Goal: Use online tool/utility: Utilize a website feature to perform a specific function

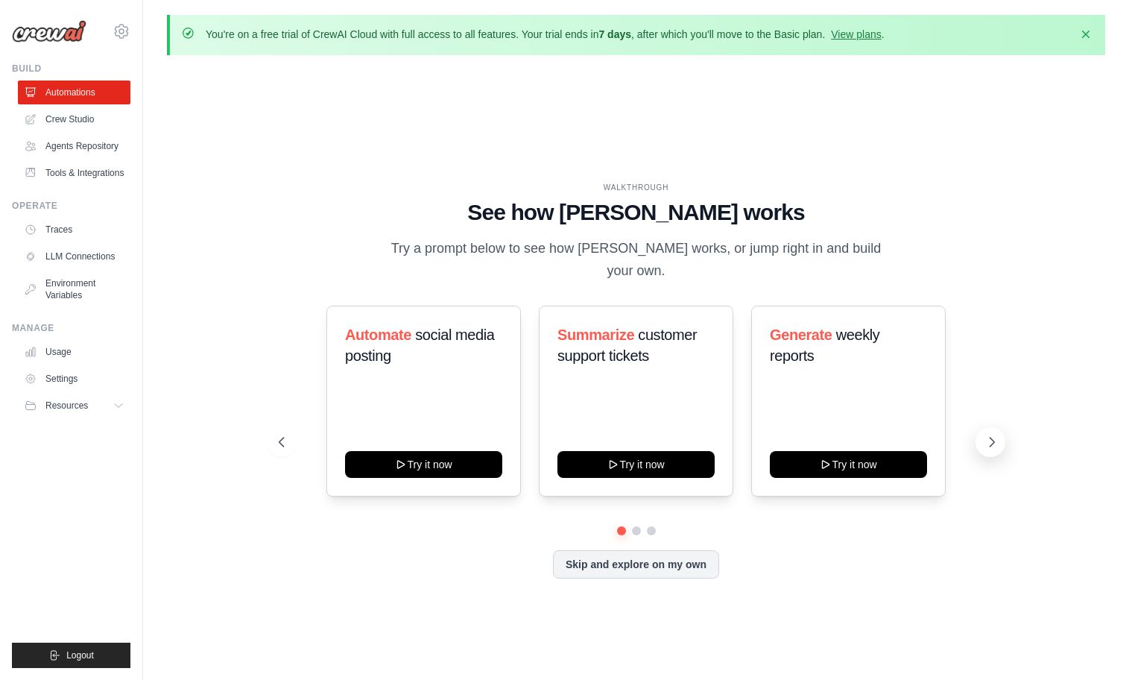
click at [988, 435] on icon at bounding box center [992, 442] width 15 height 15
click at [981, 427] on button at bounding box center [991, 442] width 30 height 30
click at [850, 449] on button "Try it now" at bounding box center [848, 462] width 157 height 27
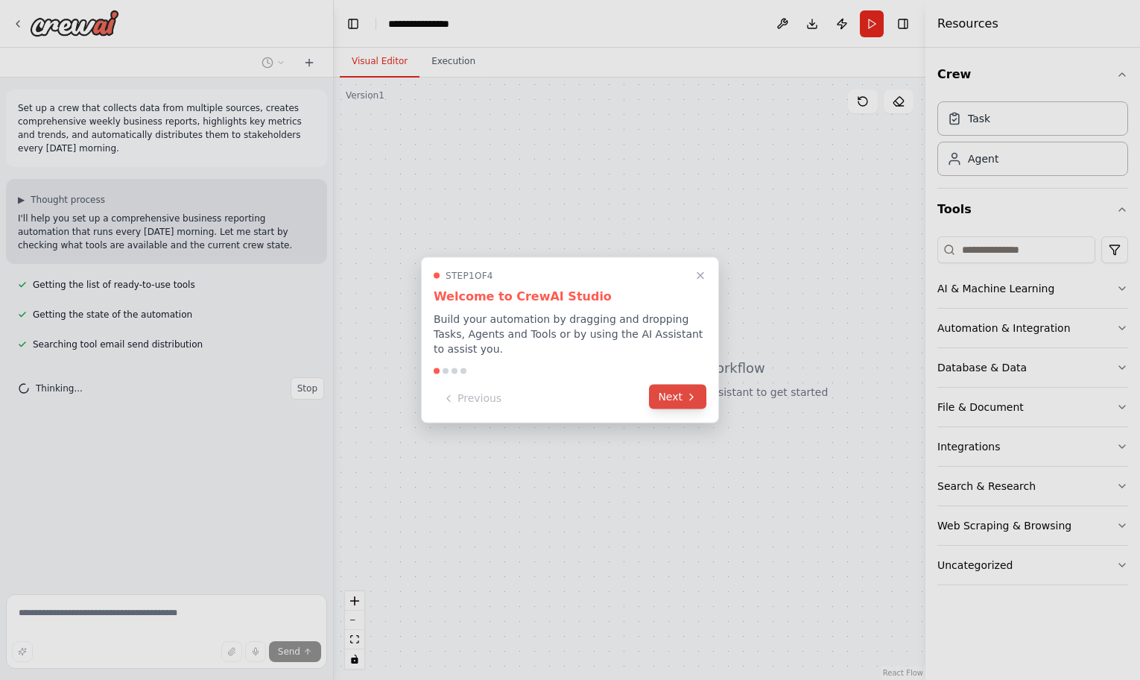
click at [685, 396] on button "Next" at bounding box center [677, 397] width 57 height 25
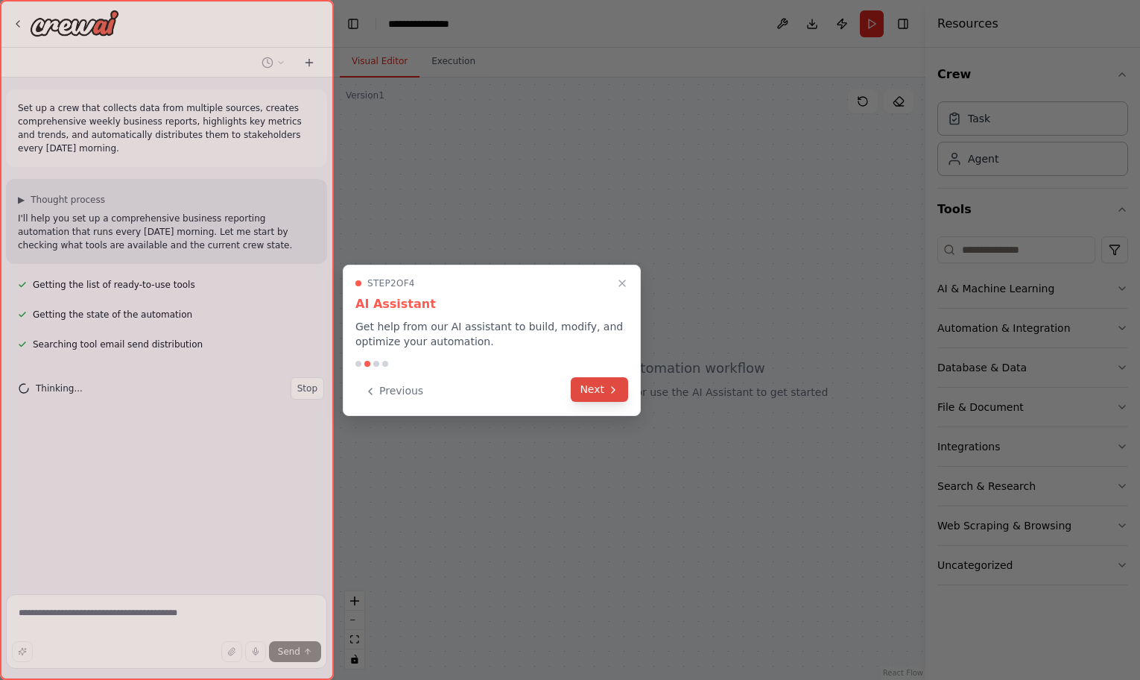
click at [597, 387] on button "Next" at bounding box center [599, 389] width 57 height 25
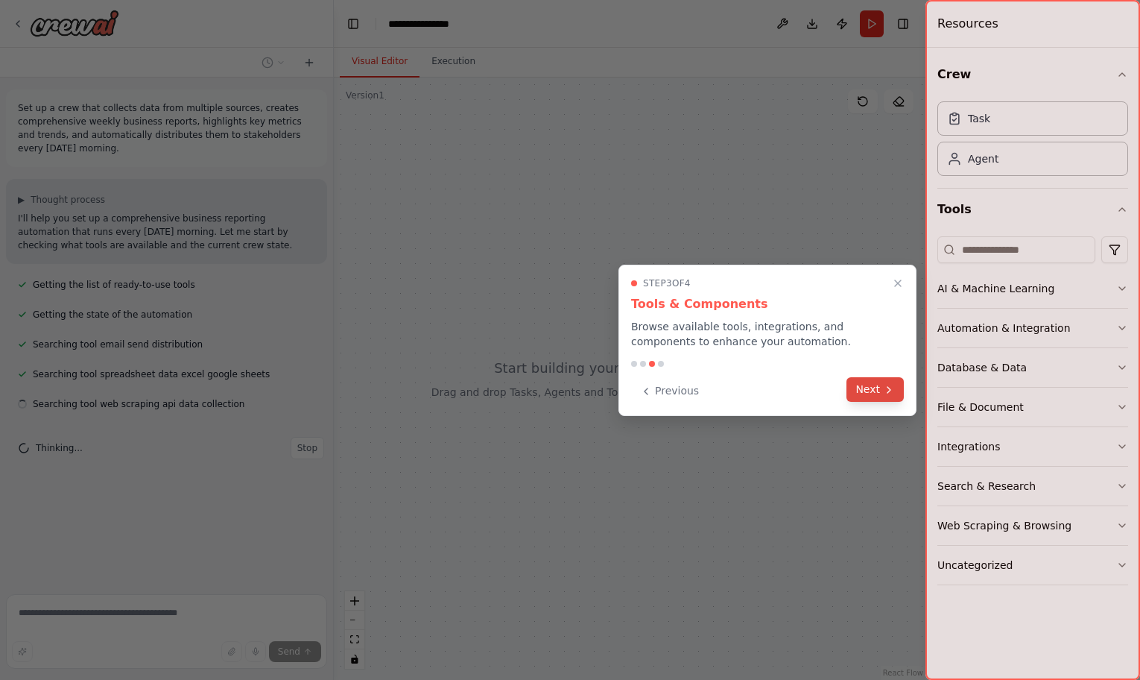
click at [890, 384] on icon at bounding box center [889, 390] width 12 height 12
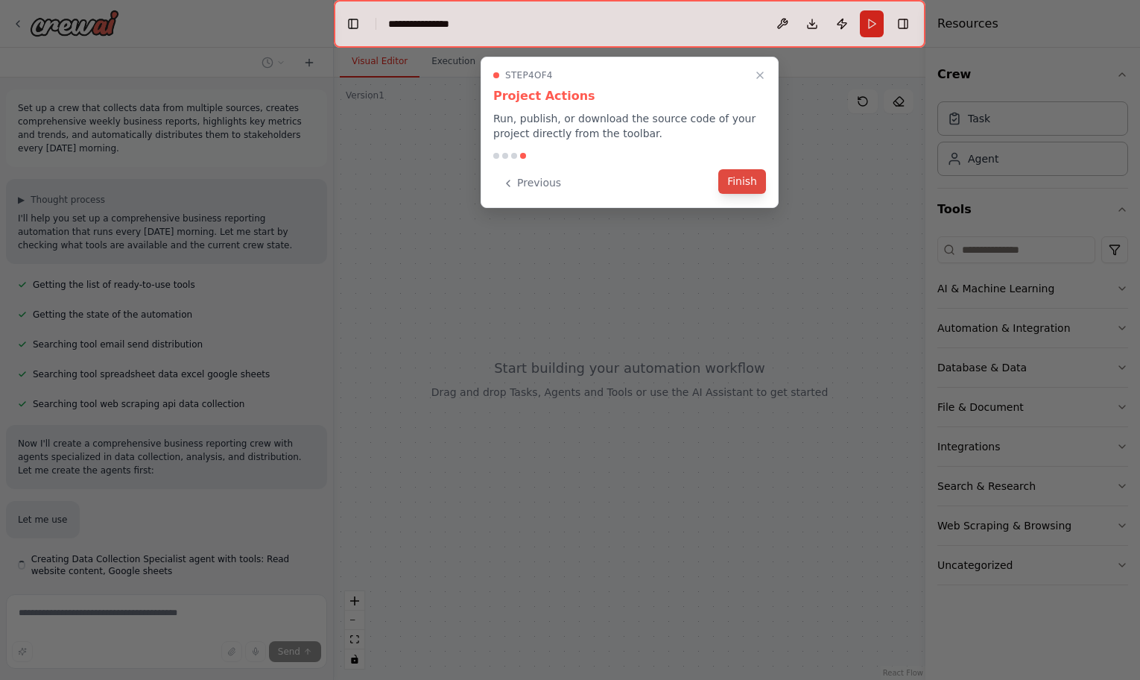
scroll to position [61, 0]
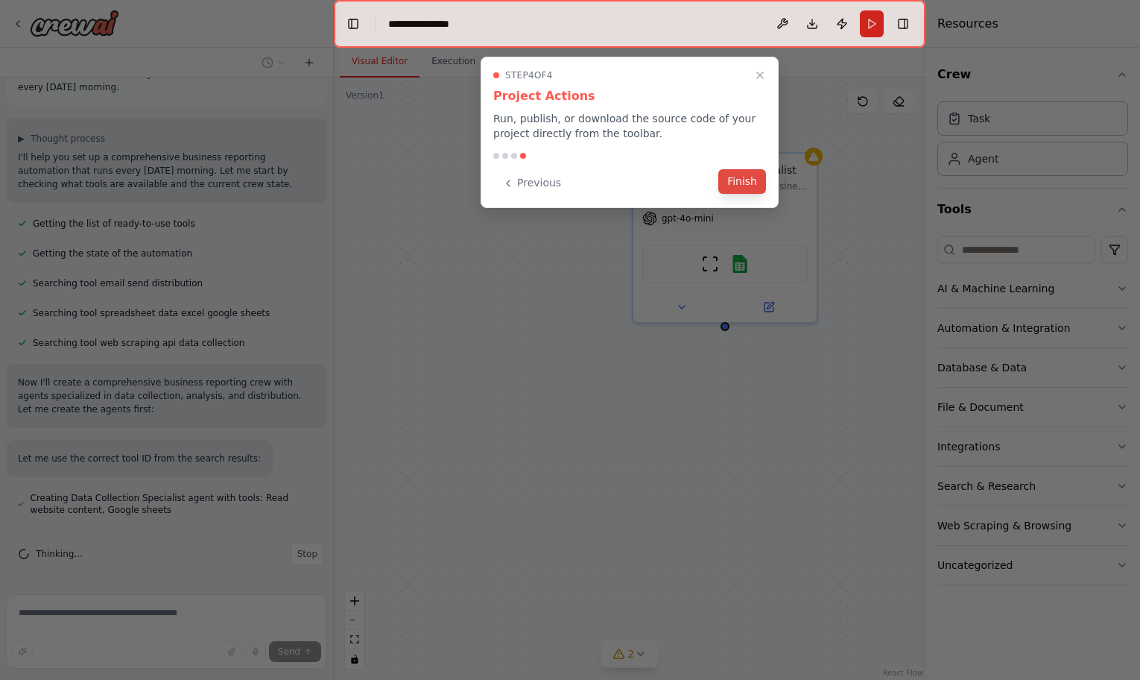
click at [750, 181] on button "Finish" at bounding box center [743, 181] width 48 height 25
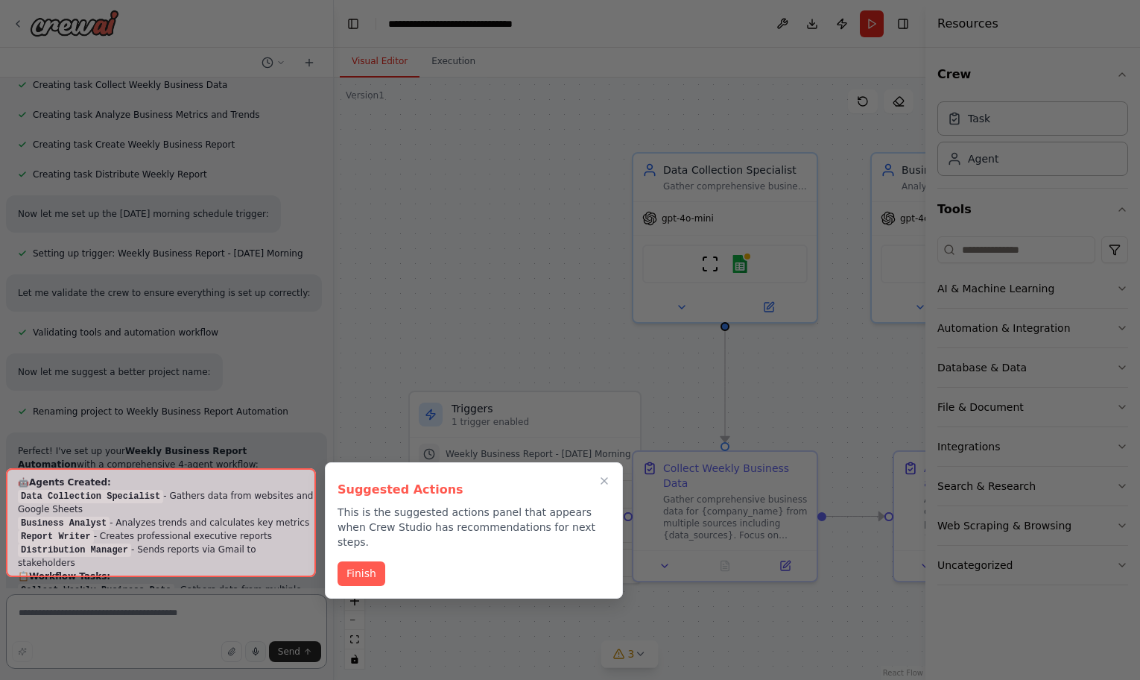
scroll to position [1178, 0]
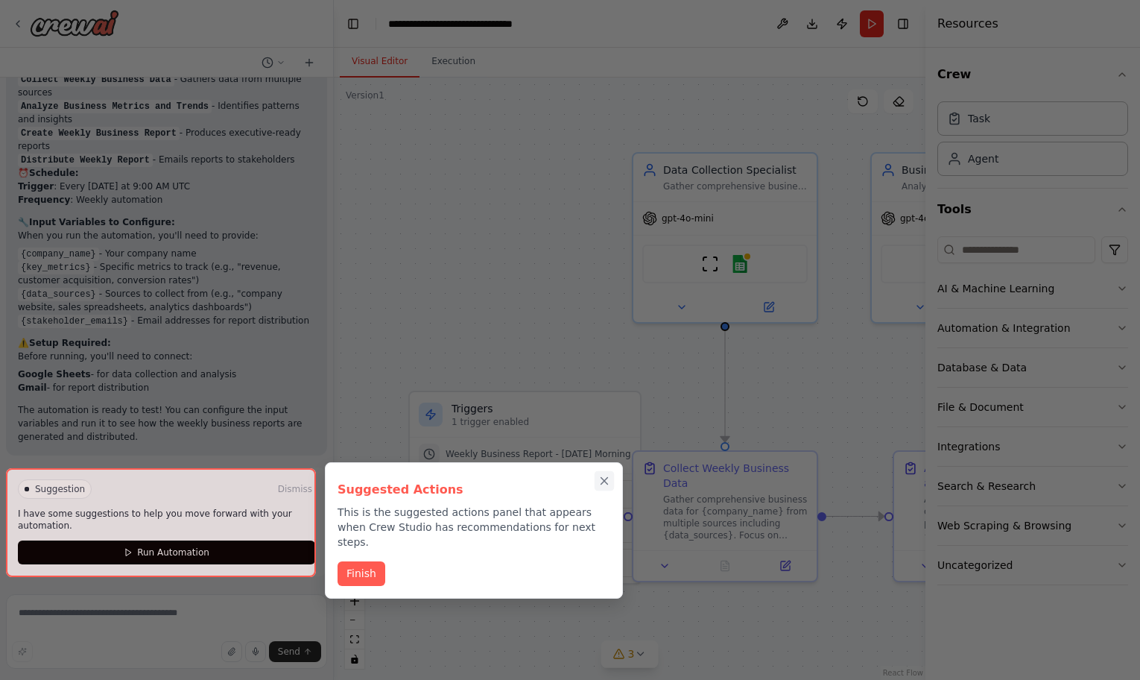
click at [602, 482] on icon "Close walkthrough" at bounding box center [604, 480] width 13 height 13
